Goal: Navigation & Orientation: Go to known website

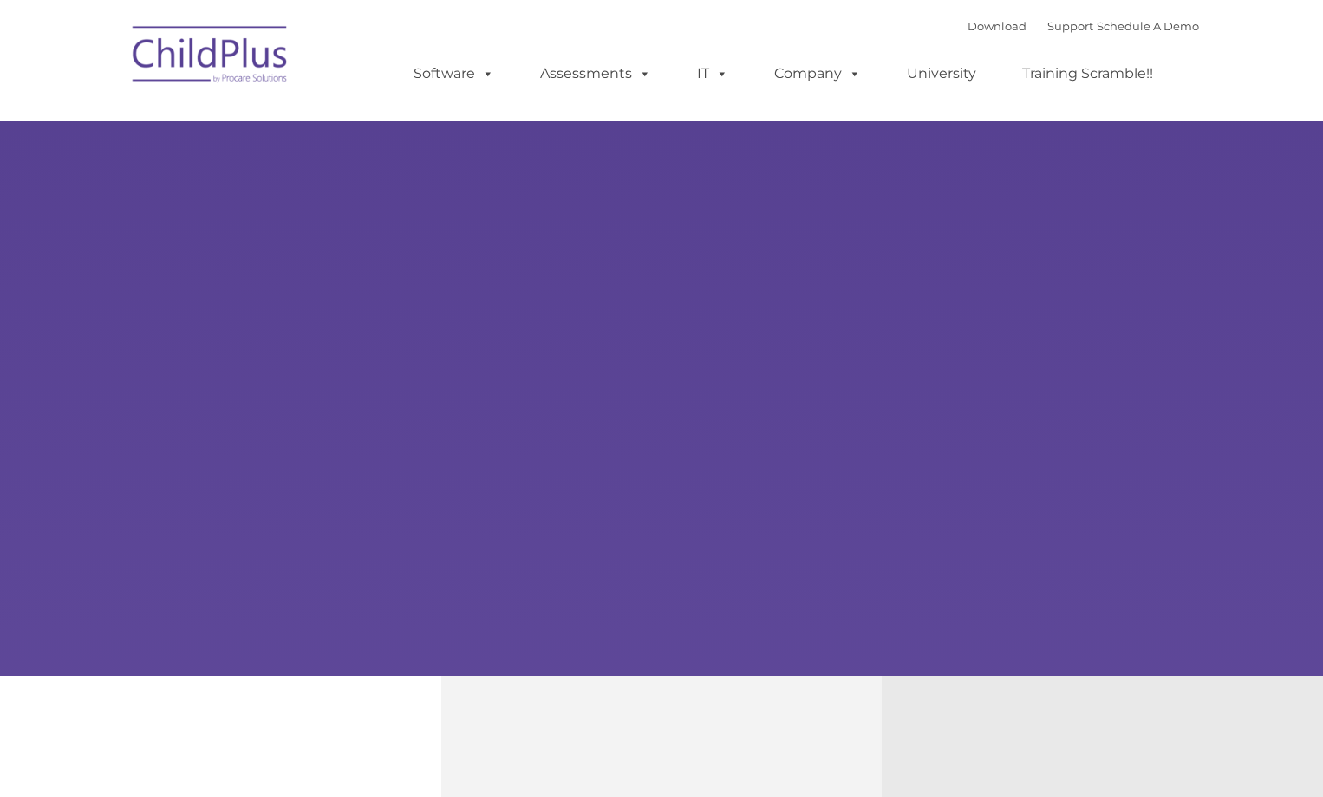
select select "MEDIUM"
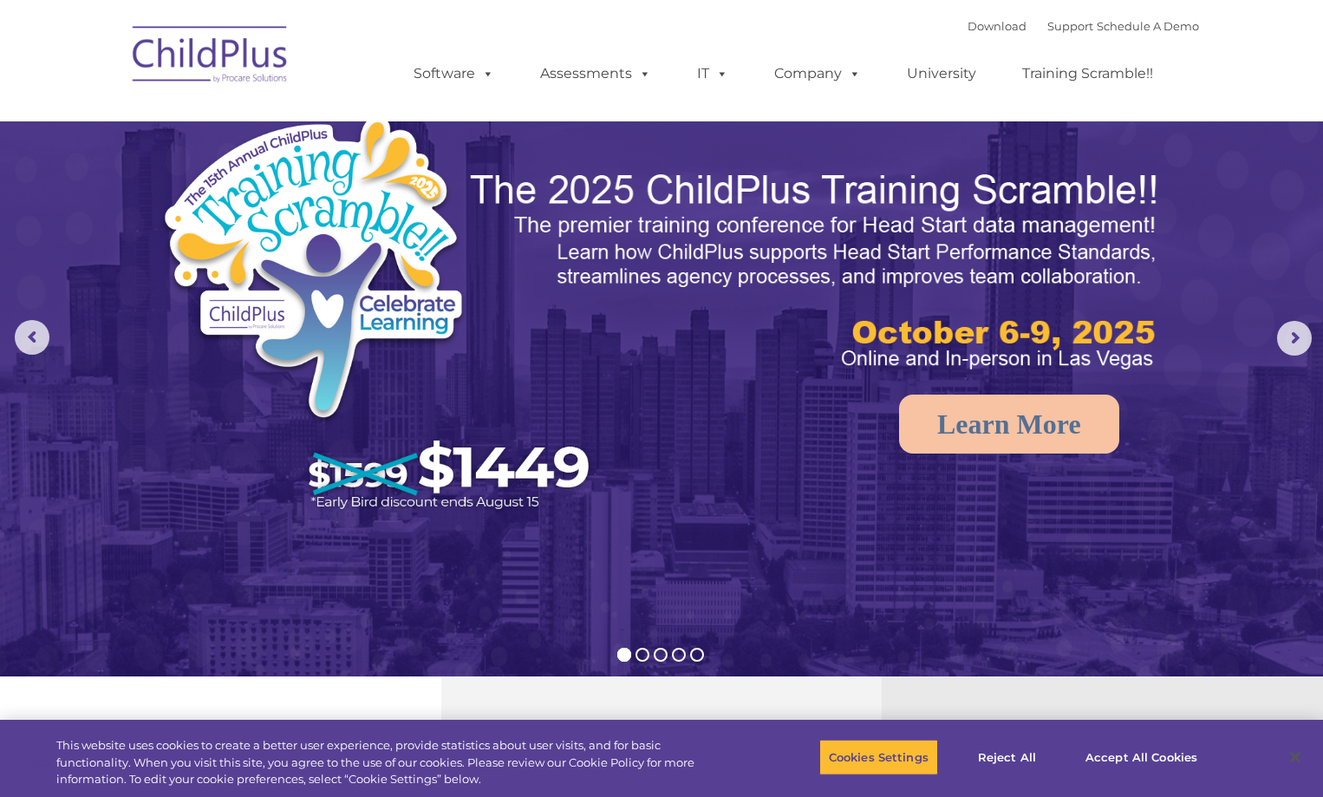
click at [212, 49] on img at bounding box center [210, 57] width 173 height 87
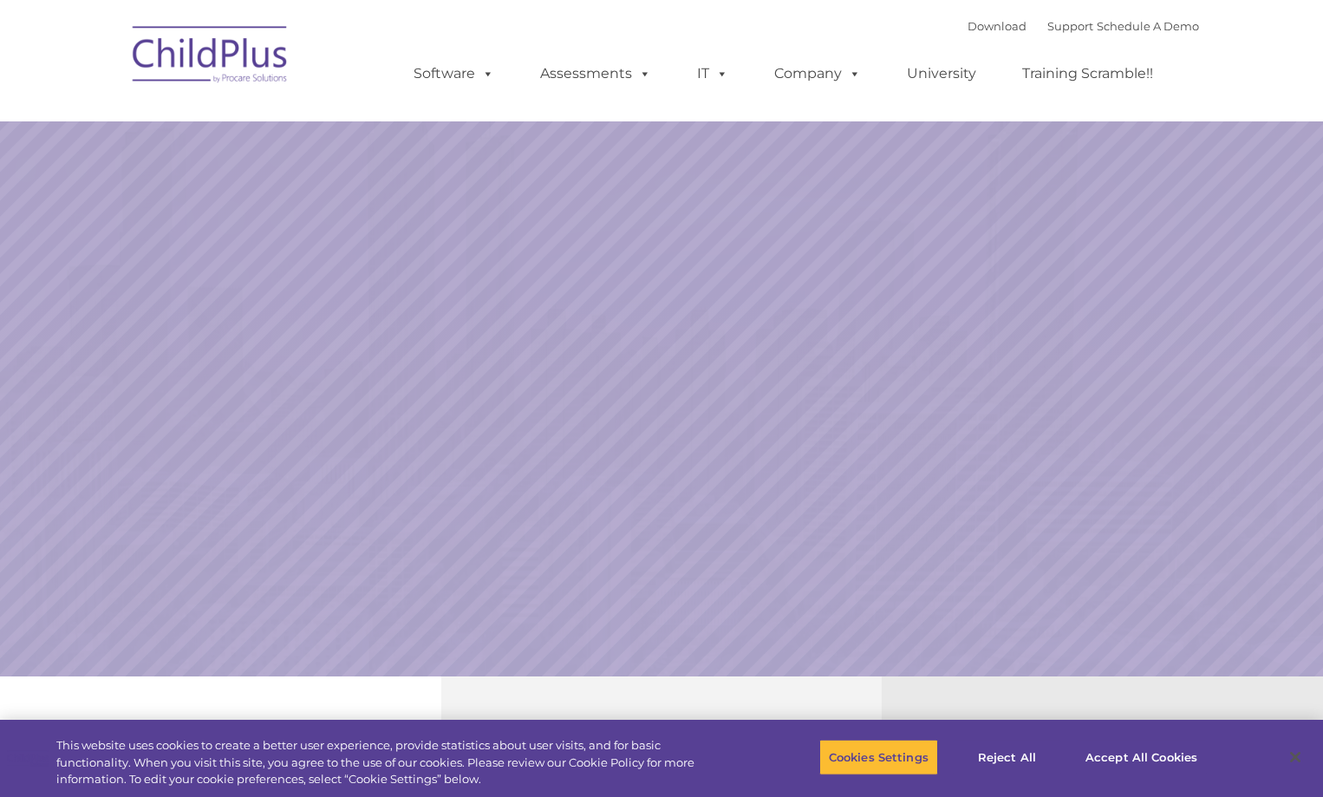
select select "MEDIUM"
